Goal: Register for event/course

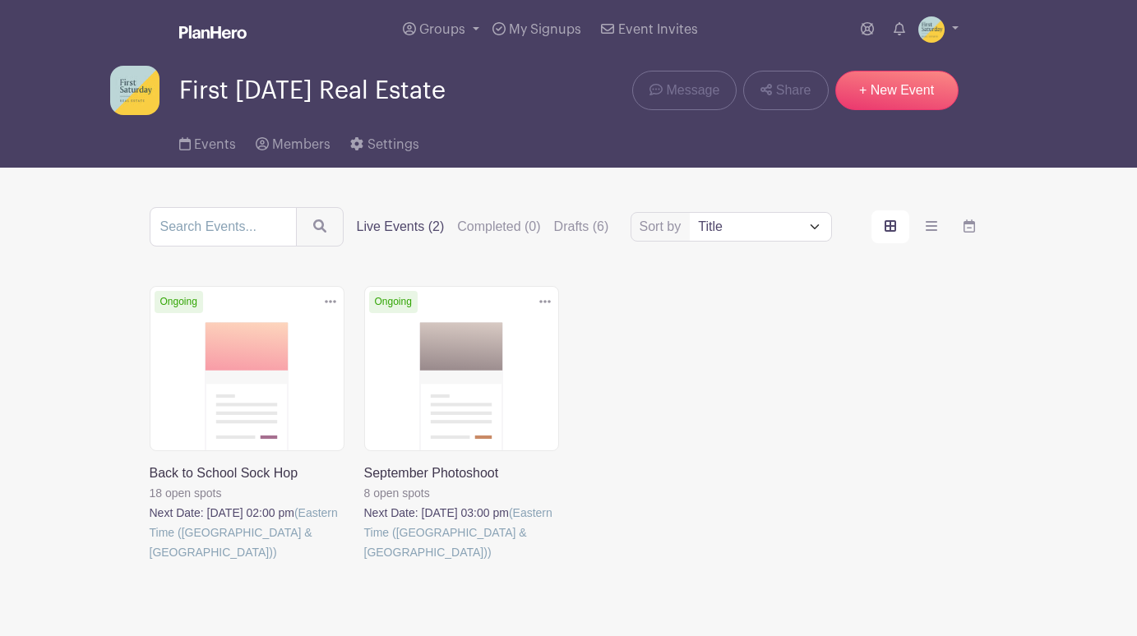
click at [364, 562] on link at bounding box center [364, 562] width 0 height 0
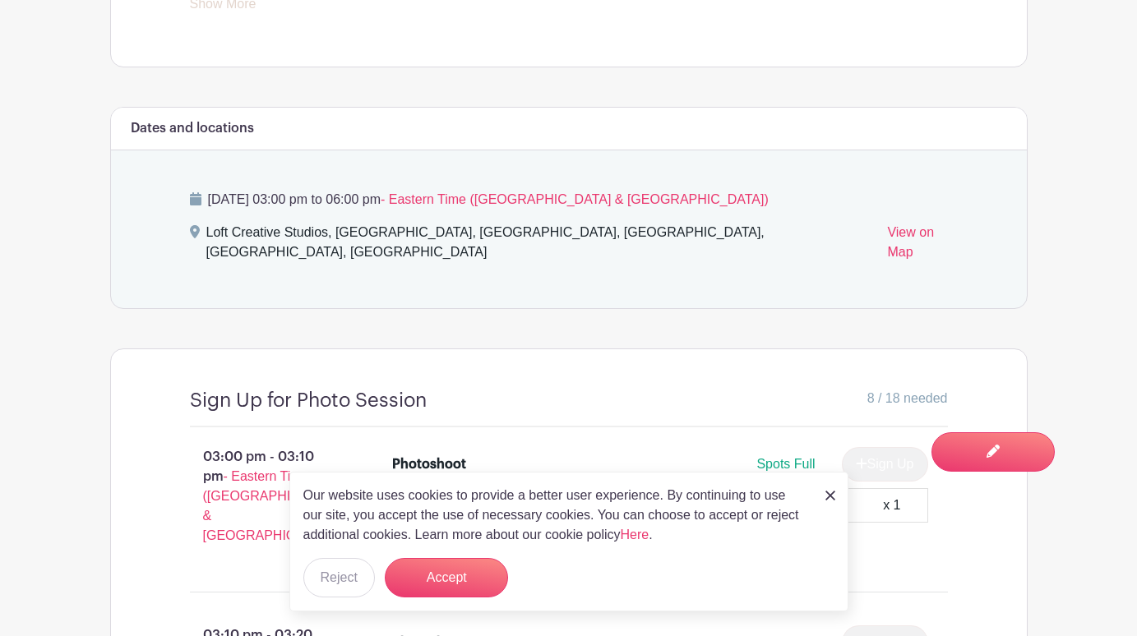
scroll to position [948, 0]
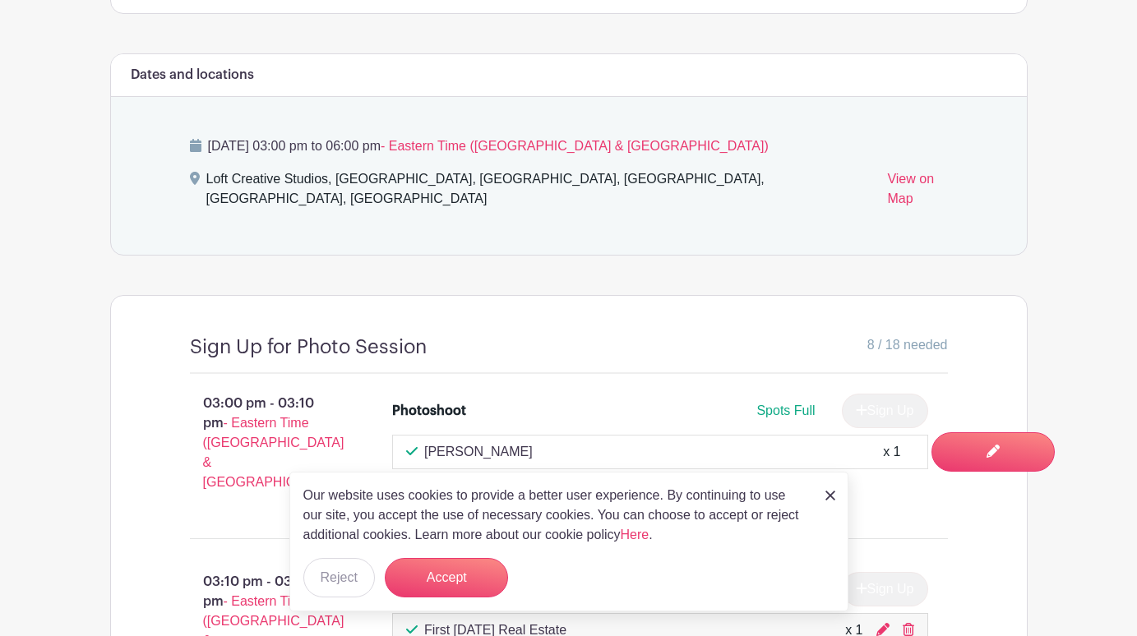
click at [812, 492] on div "Our website uses cookies to provide a better user experience. By continuing to …" at bounding box center [568, 542] width 559 height 140
click at [830, 494] on img at bounding box center [830, 496] width 10 height 10
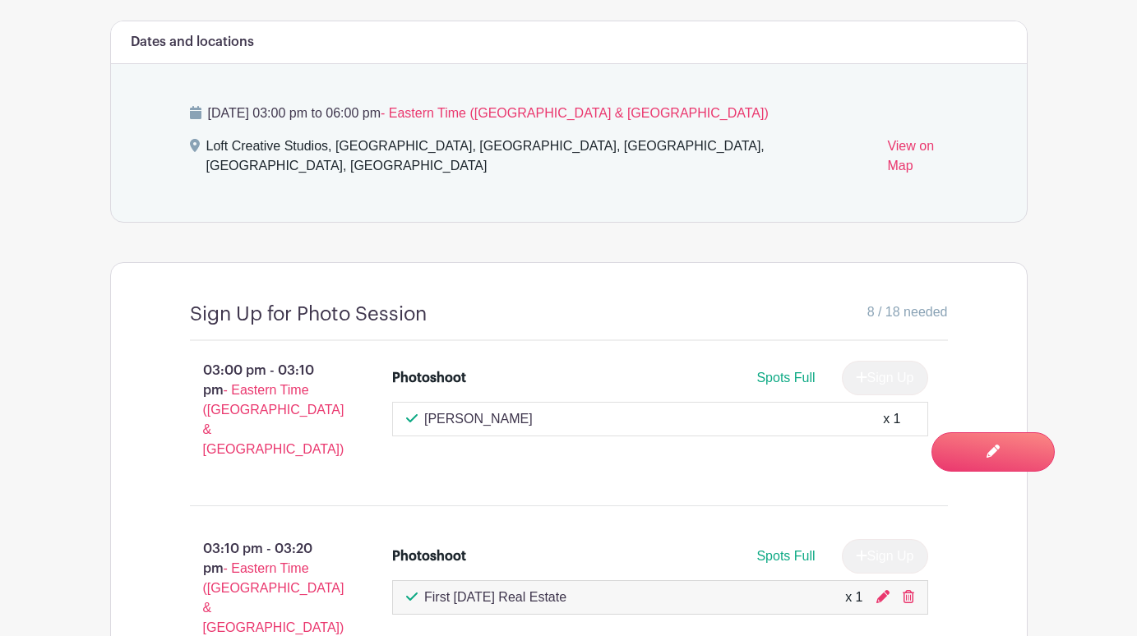
scroll to position [995, 0]
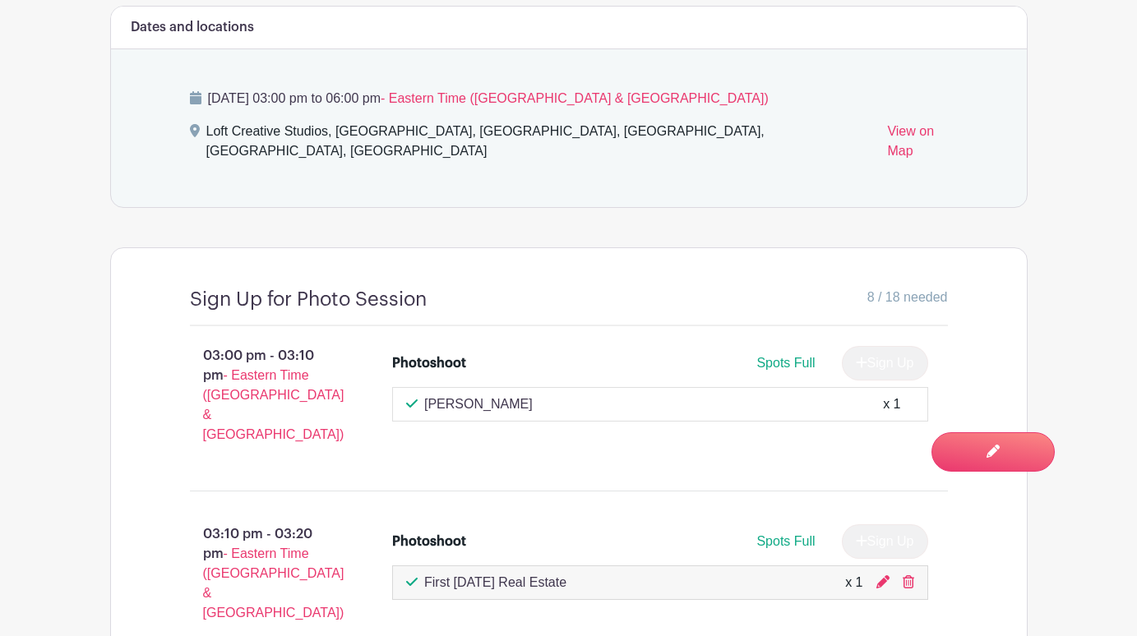
drag, startPoint x: 422, startPoint y: 533, endPoint x: 645, endPoint y: 533, distance: 223.5
click at [645, 573] on div "First [DATE] Real Estate x 1" at bounding box center [660, 583] width 508 height 20
click at [566, 573] on p "First [DATE] Real Estate" at bounding box center [495, 583] width 142 height 20
drag, startPoint x: 602, startPoint y: 530, endPoint x: 422, endPoint y: 529, distance: 180.0
click at [422, 573] on div "First [DATE] Real Estate x 1" at bounding box center [660, 583] width 508 height 20
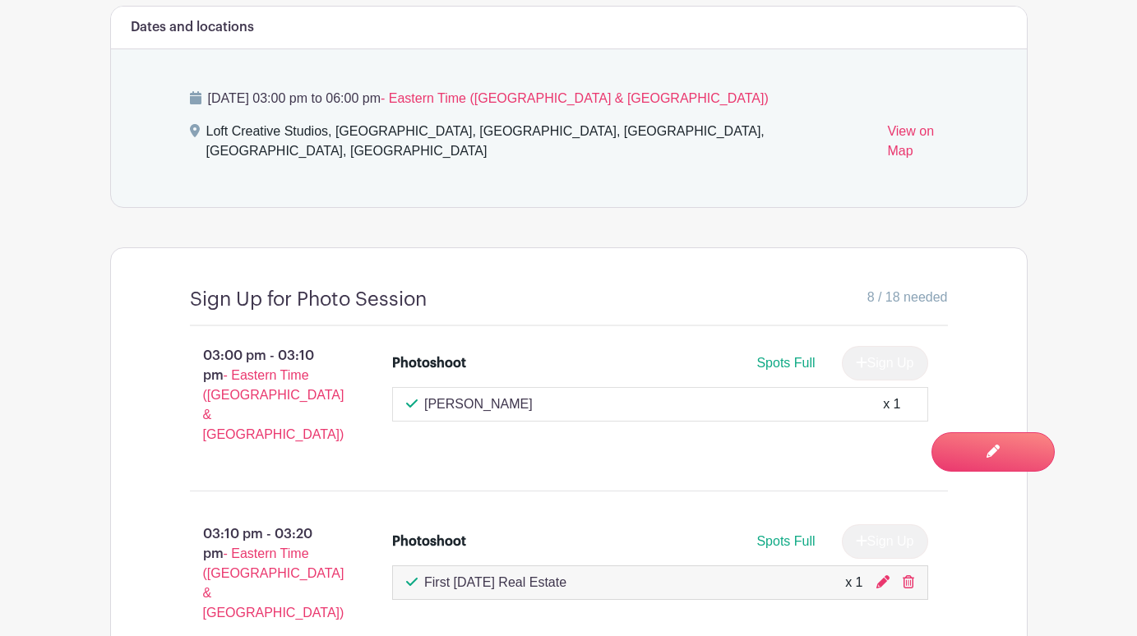
click at [488, 573] on p "First [DATE] Real Estate" at bounding box center [495, 583] width 142 height 20
drag, startPoint x: 421, startPoint y: 530, endPoint x: 625, endPoint y: 535, distance: 204.7
click at [625, 573] on div "First [DATE] Real Estate x 1" at bounding box center [660, 583] width 508 height 20
click at [623, 573] on div "First [DATE] Real Estate x 1" at bounding box center [660, 583] width 508 height 20
drag, startPoint x: 611, startPoint y: 530, endPoint x: 459, endPoint y: 510, distance: 153.3
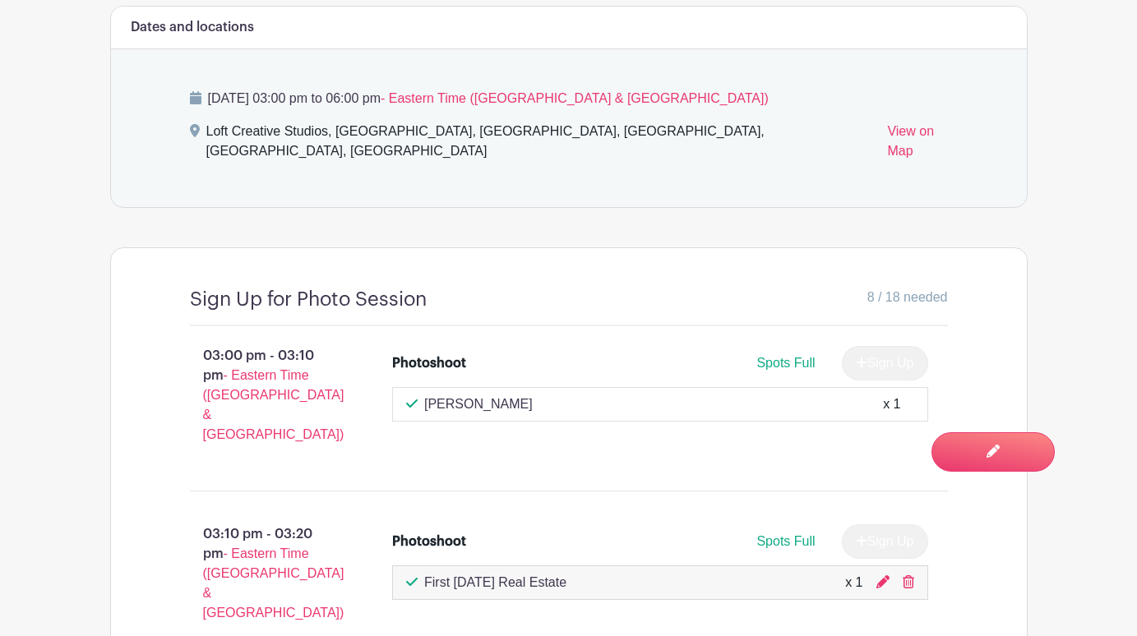
click at [395, 565] on div "First [DATE] Real Estate x 1" at bounding box center [660, 582] width 536 height 35
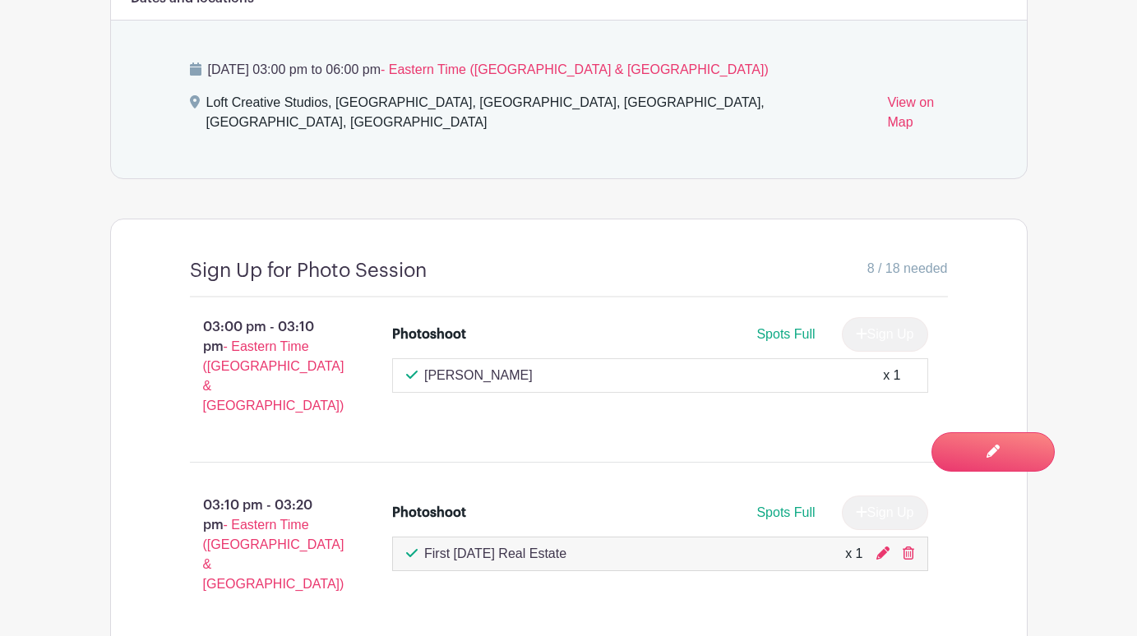
scroll to position [1132, 0]
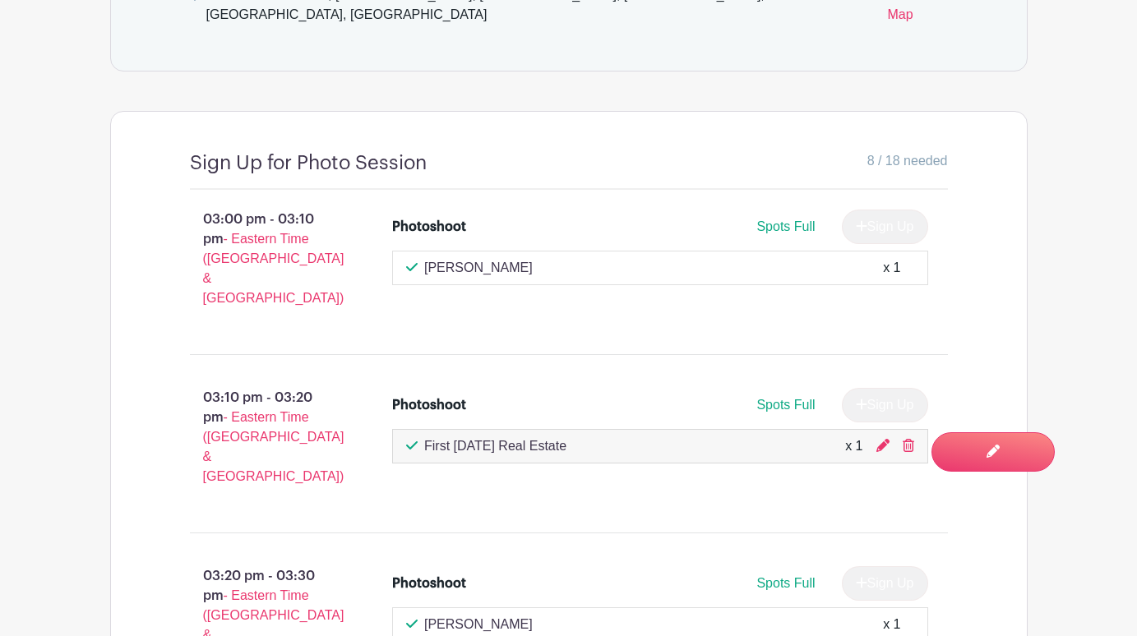
click at [617, 436] on div "First [DATE] Real Estate x 1" at bounding box center [660, 446] width 508 height 20
drag, startPoint x: 420, startPoint y: 247, endPoint x: 580, endPoint y: 251, distance: 160.3
click at [580, 258] on div "[PERSON_NAME] x 1" at bounding box center [660, 268] width 508 height 20
click at [559, 258] on div "[PERSON_NAME] x 1" at bounding box center [660, 268] width 508 height 20
drag, startPoint x: 599, startPoint y: 398, endPoint x: 422, endPoint y: 399, distance: 177.5
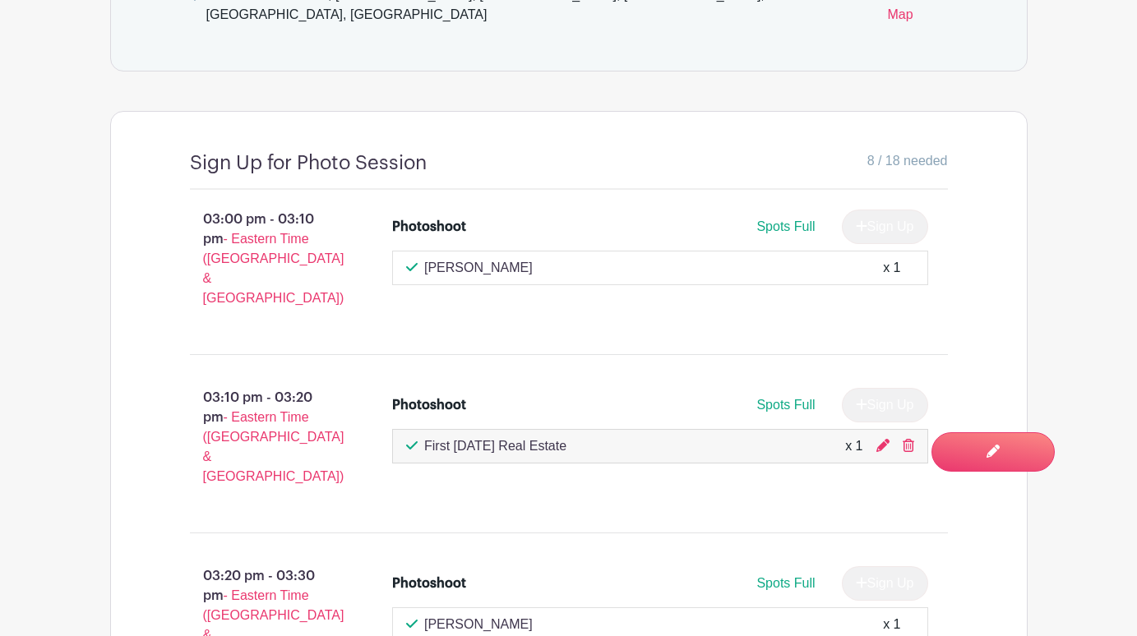
click at [422, 436] on div "First [DATE] Real Estate x 1" at bounding box center [660, 446] width 508 height 20
click at [496, 409] on li "Photoshoot Spots Full Sign Up First [DATE] Real Estate x 1" at bounding box center [659, 425] width 549 height 89
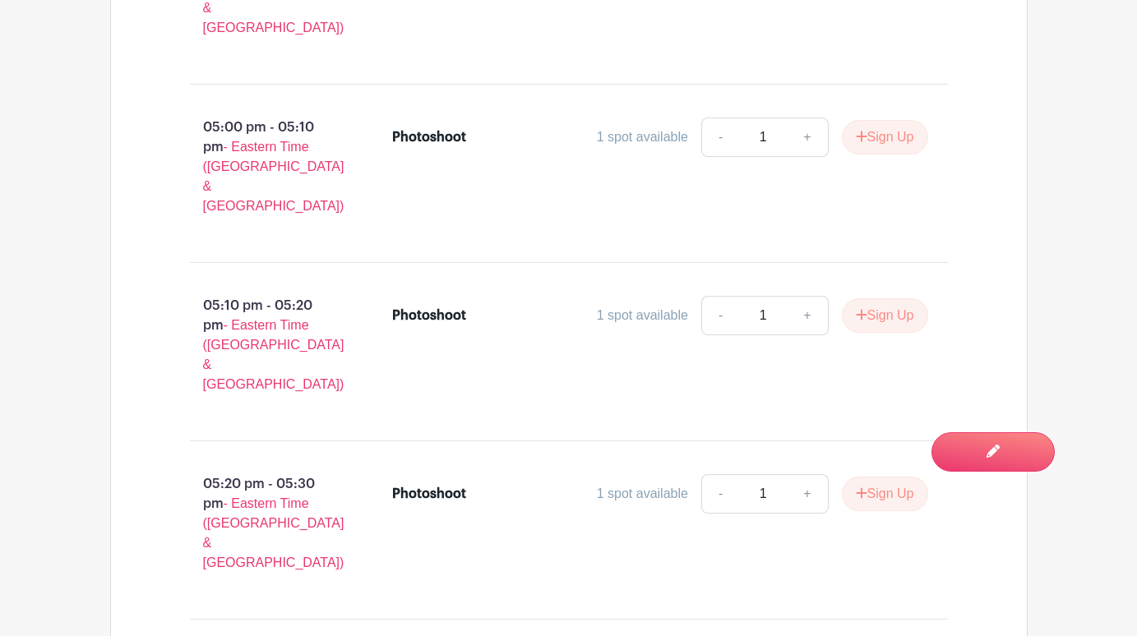
scroll to position [3365, 0]
